Goal: Entertainment & Leisure: Consume media (video, audio)

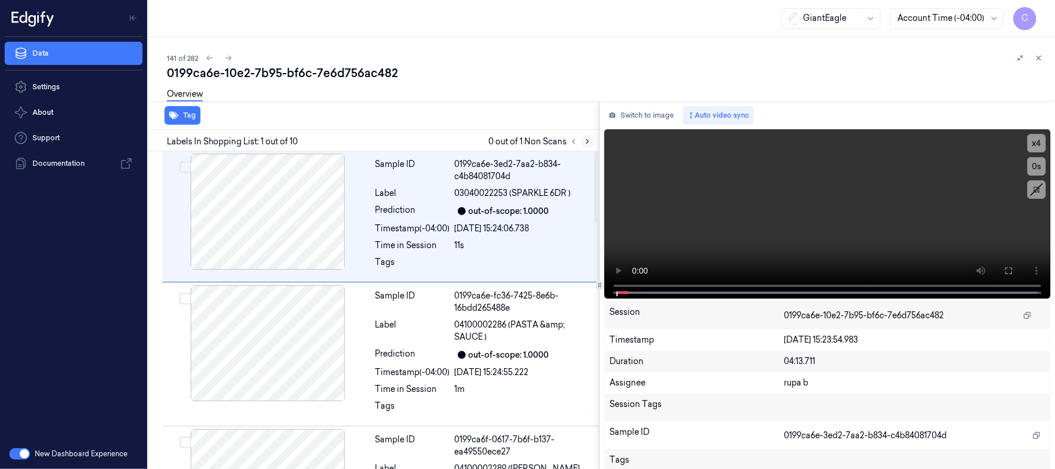
click at [589, 141] on icon at bounding box center [587, 142] width 2 height 4
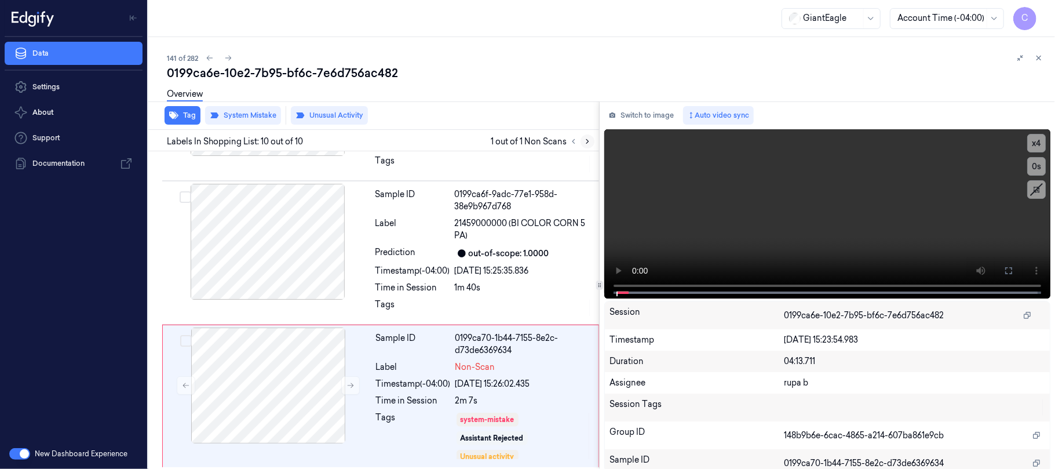
scroll to position [1089, 0]
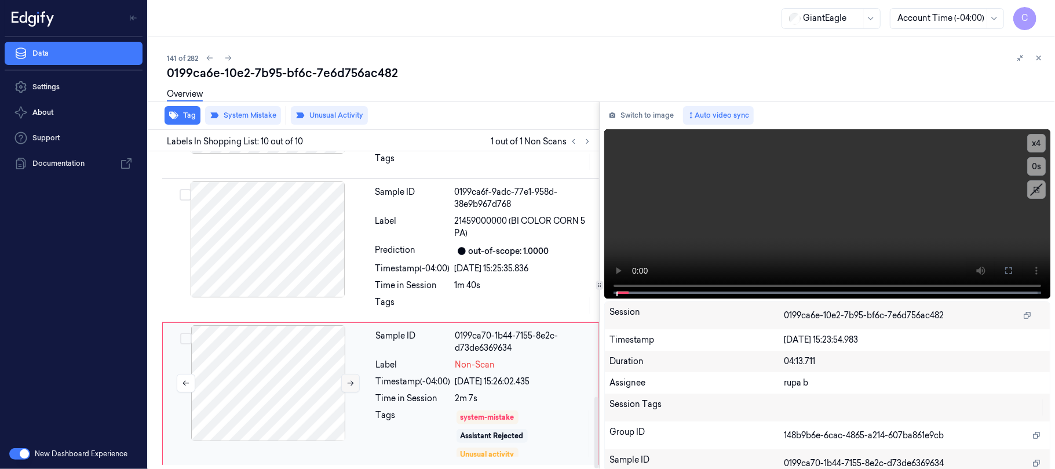
click at [355, 383] on icon at bounding box center [350, 383] width 8 height 8
click at [350, 385] on icon at bounding box center [350, 383] width 8 height 8
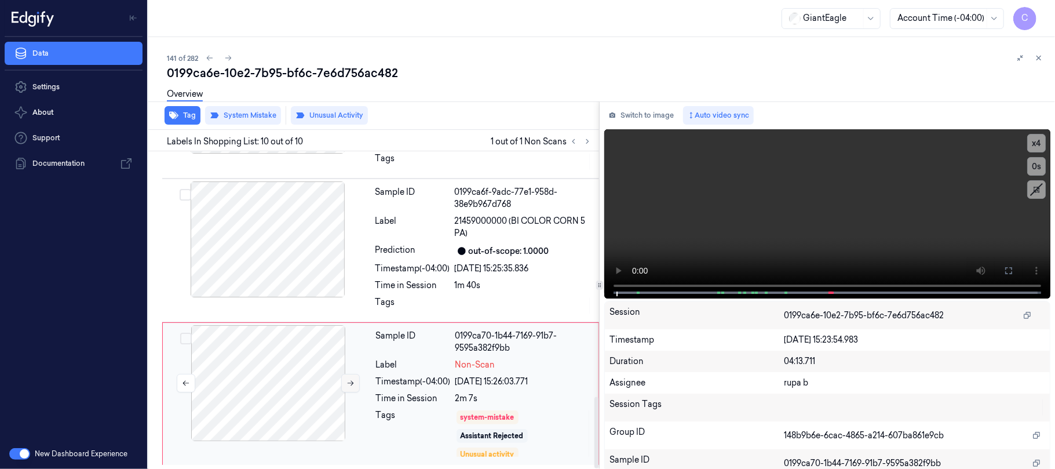
click at [350, 385] on icon at bounding box center [350, 383] width 8 height 8
click at [283, 276] on div at bounding box center [268, 239] width 206 height 116
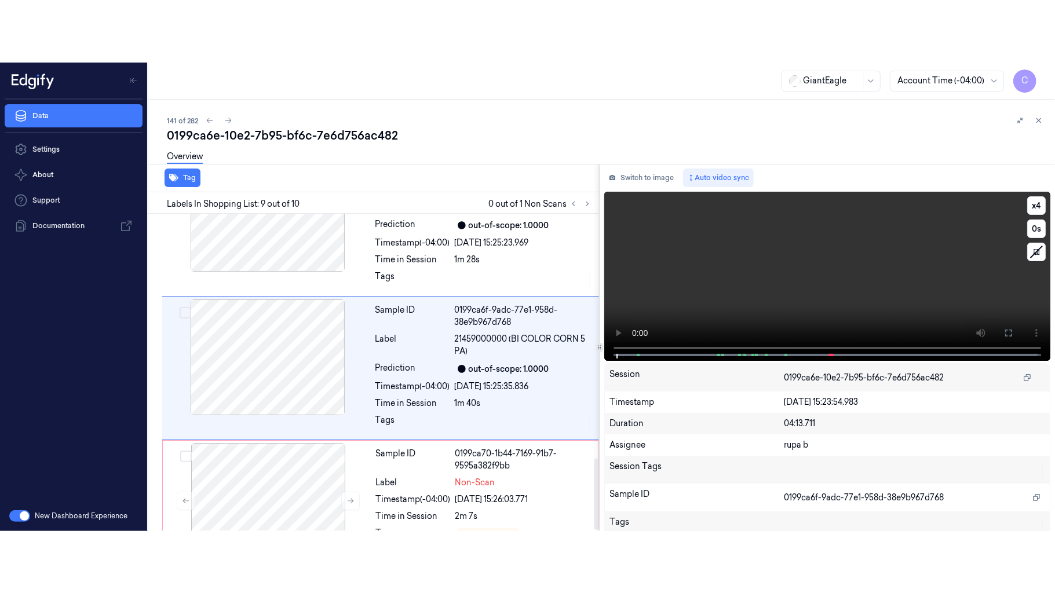
scroll to position [1028, 0]
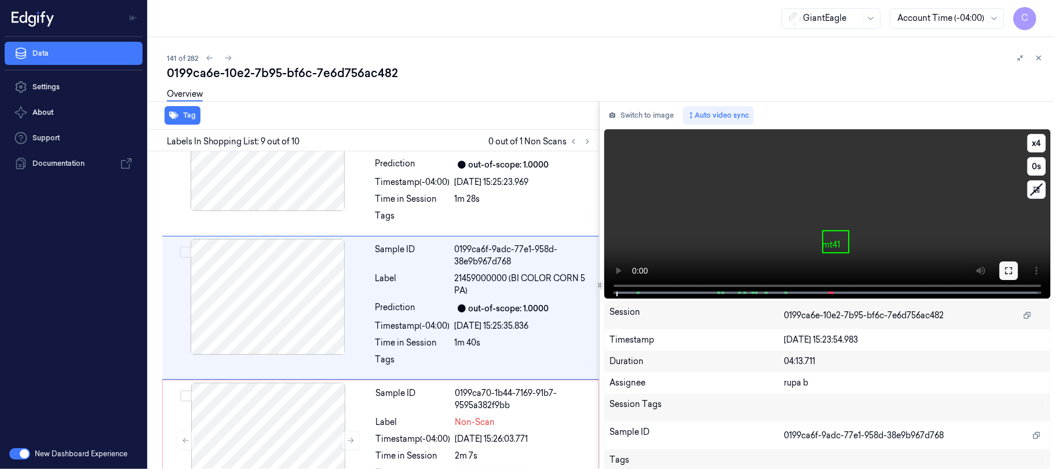
click at [1009, 270] on button at bounding box center [1008, 270] width 19 height 19
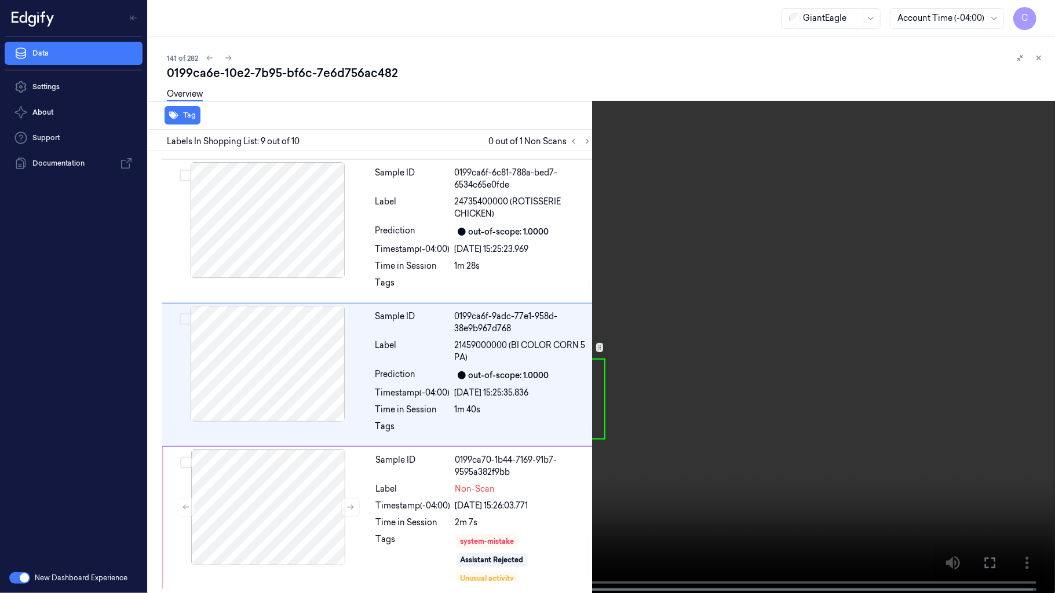
click at [432, 375] on video at bounding box center [527, 297] width 1055 height 595
click at [553, 320] on video at bounding box center [527, 297] width 1055 height 595
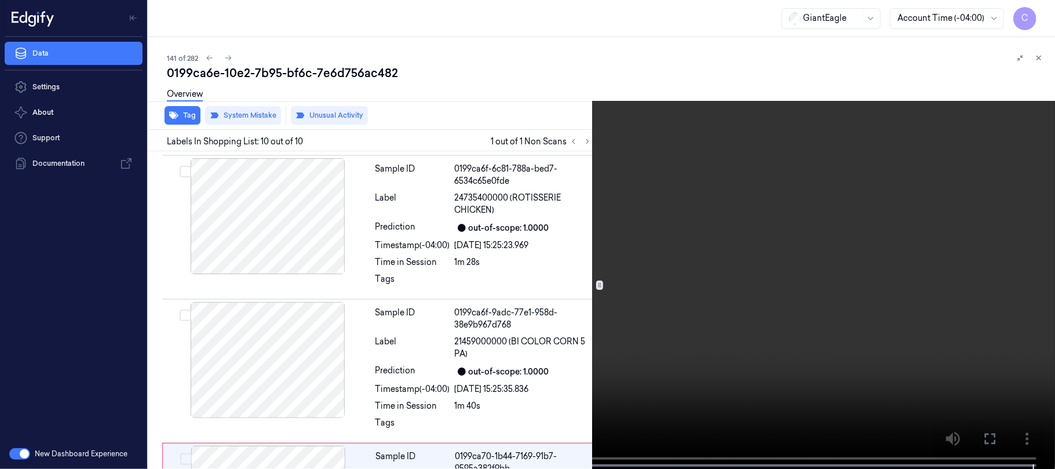
scroll to position [1028, 0]
